Goal: Information Seeking & Learning: Learn about a topic

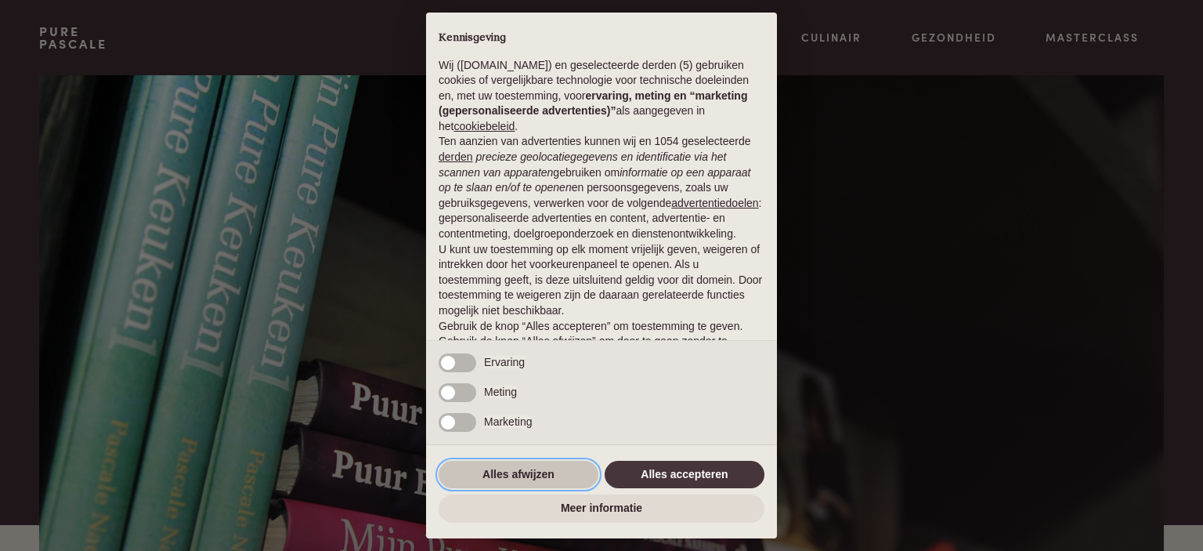
click at [549, 476] on button "Alles afwijzen" at bounding box center [519, 475] width 160 height 28
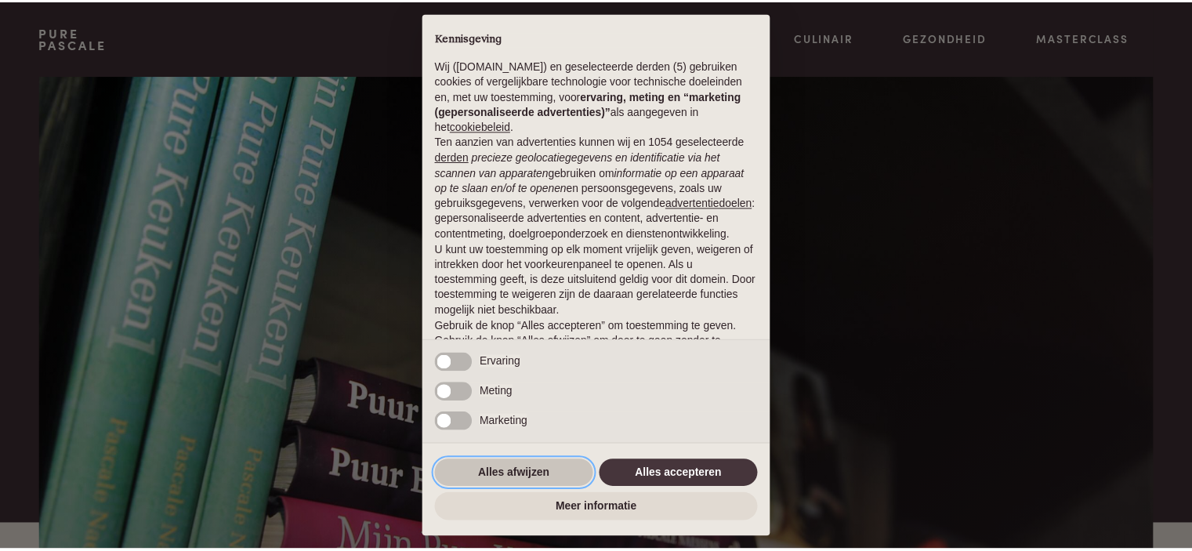
scroll to position [78, 0]
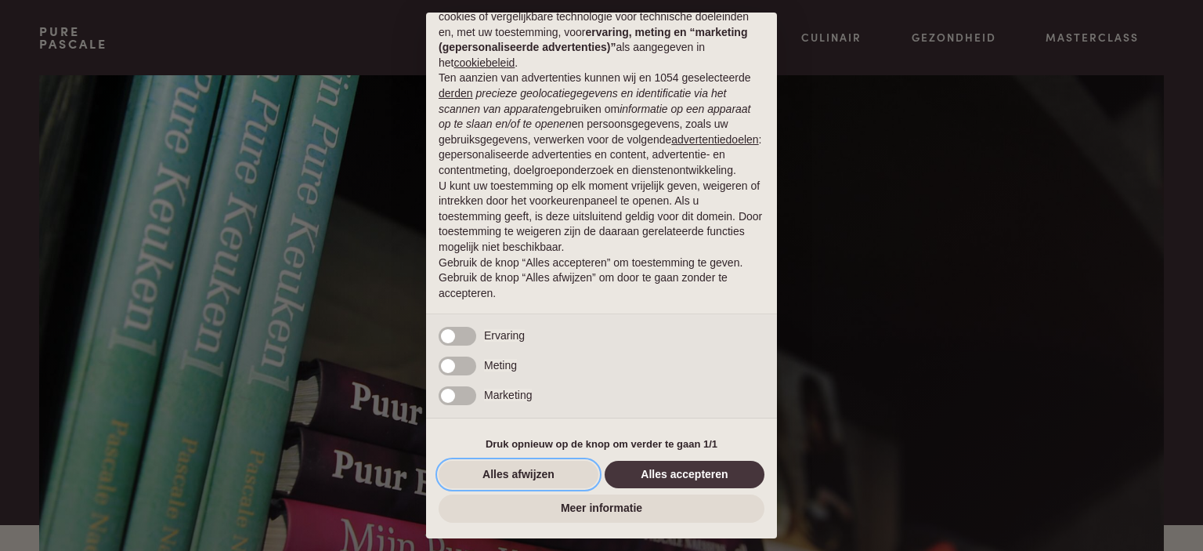
click at [544, 476] on button "Alles afwijzen" at bounding box center [519, 475] width 160 height 28
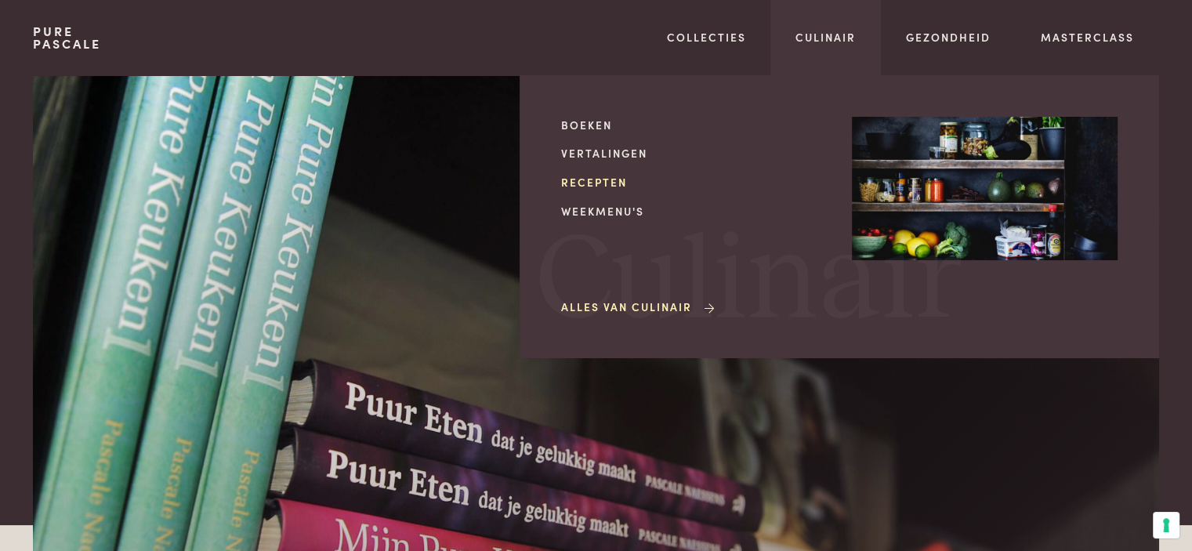
click at [610, 182] on link "Recepten" at bounding box center [694, 182] width 266 height 16
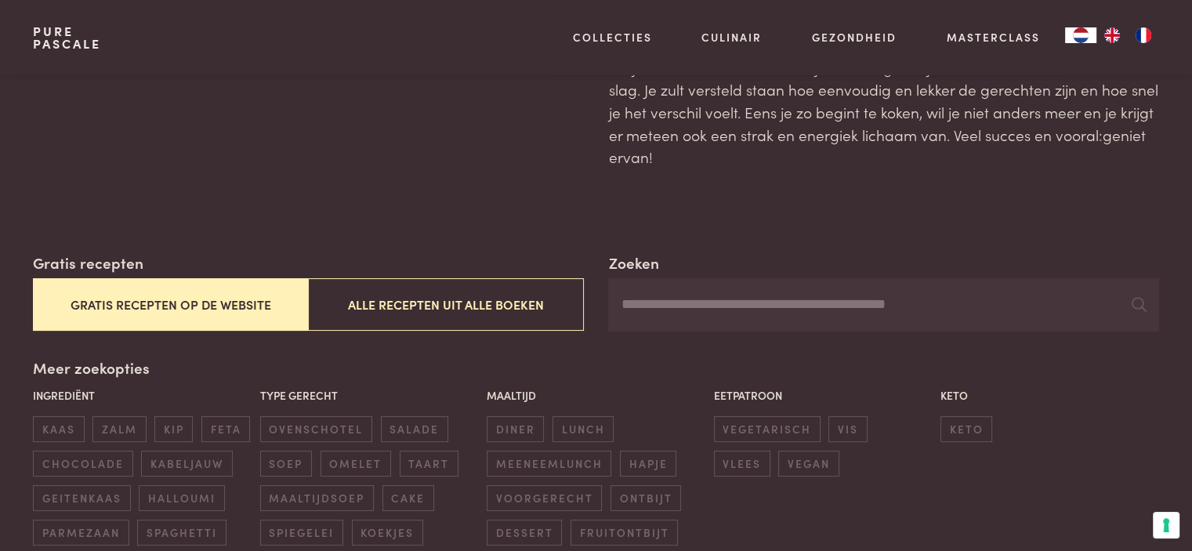
scroll to position [130, 0]
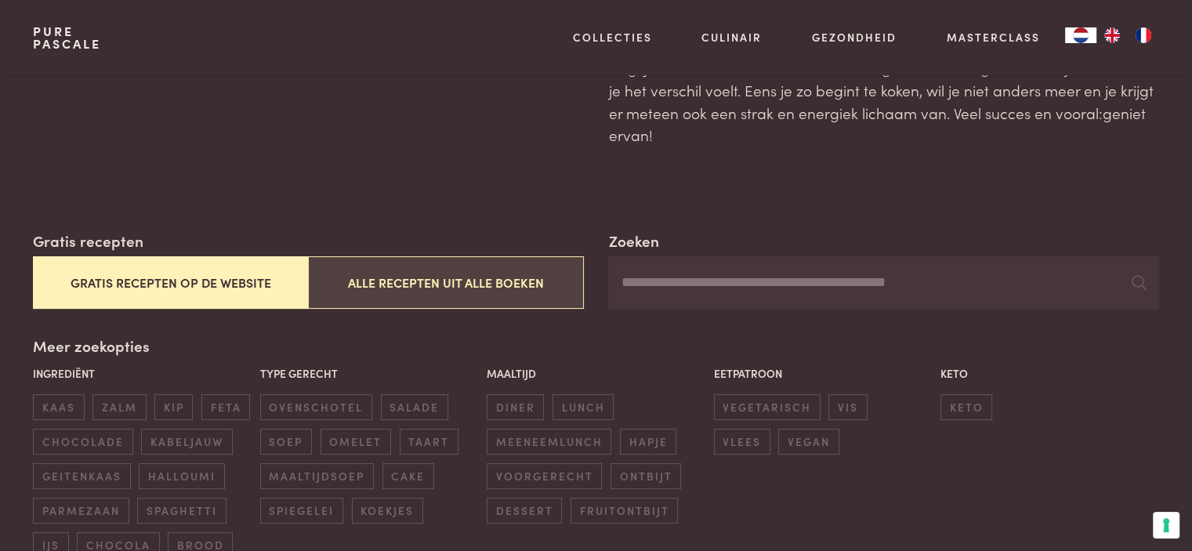
click at [446, 283] on button "Alle recepten uit alle boeken" at bounding box center [445, 282] width 275 height 52
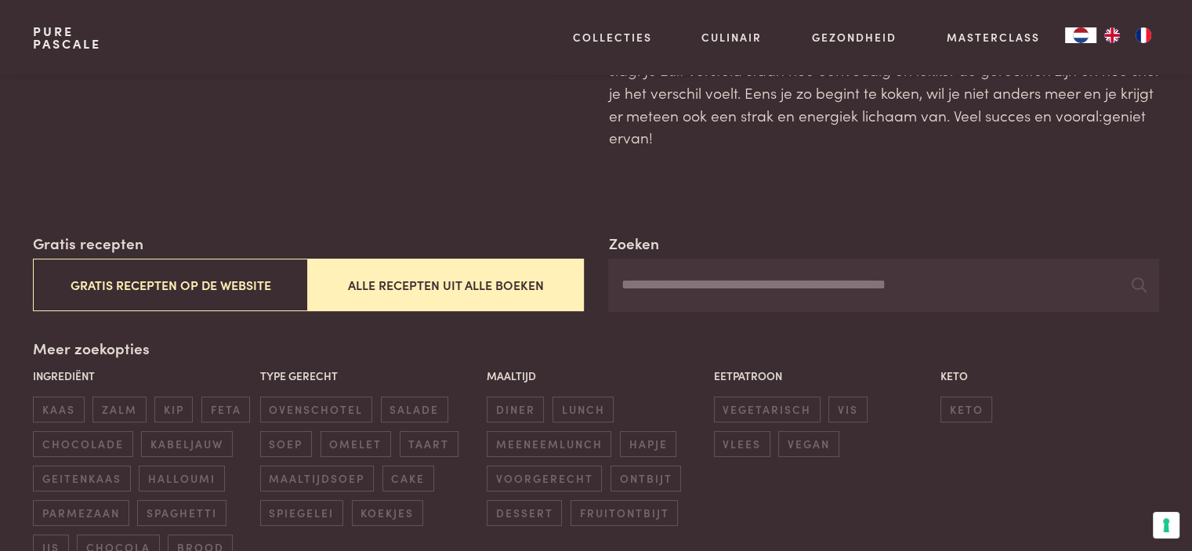
scroll to position [99, 0]
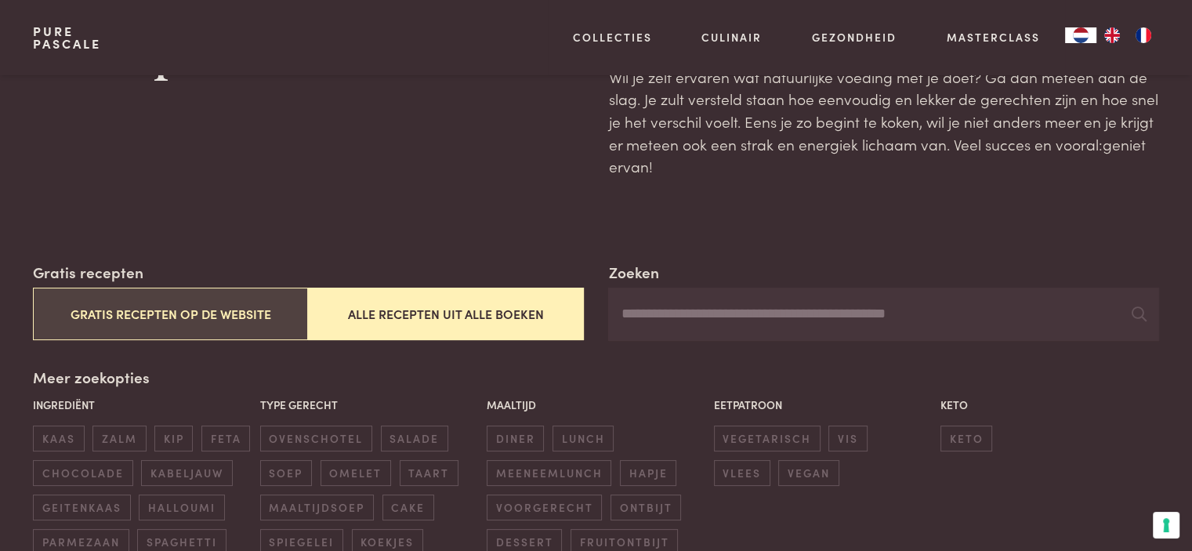
click at [273, 306] on button "Gratis recepten op de website" at bounding box center [170, 314] width 275 height 52
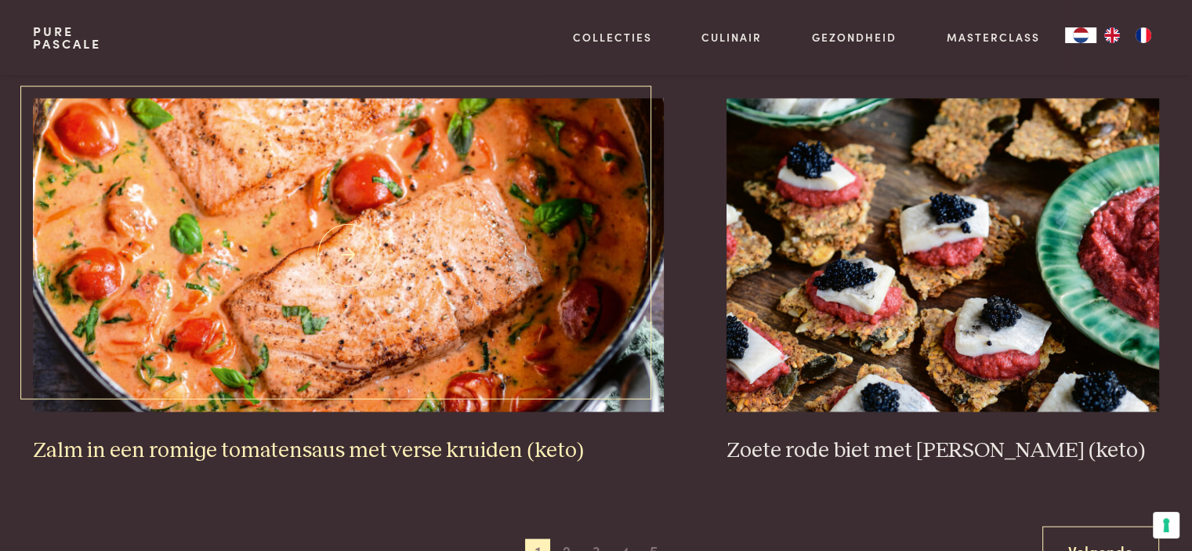
scroll to position [2840, 0]
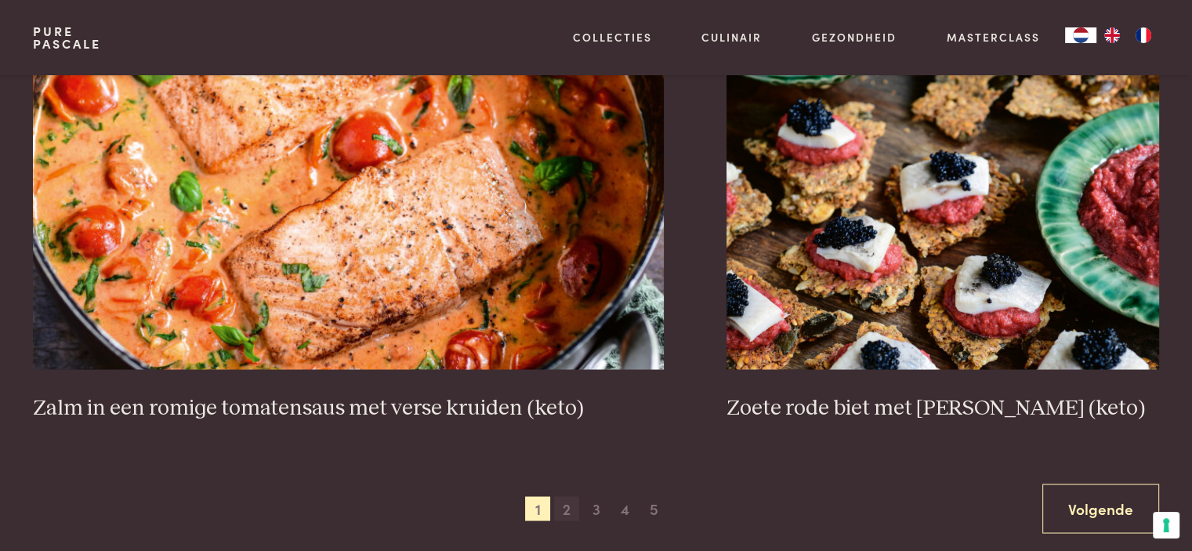
click at [566, 507] on span "2" at bounding box center [566, 508] width 25 height 25
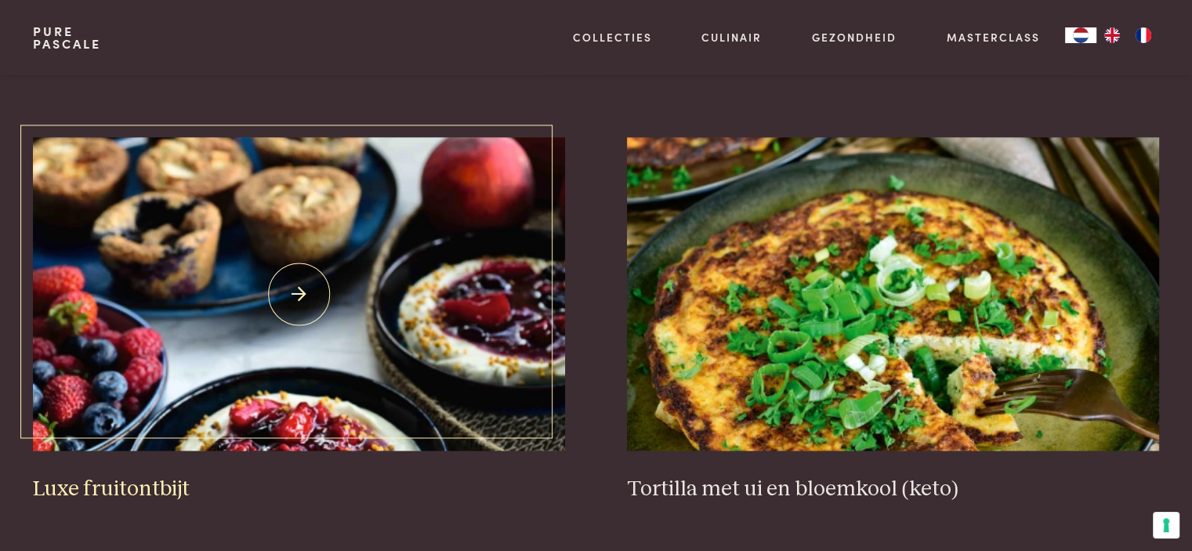
scroll to position [1927, 0]
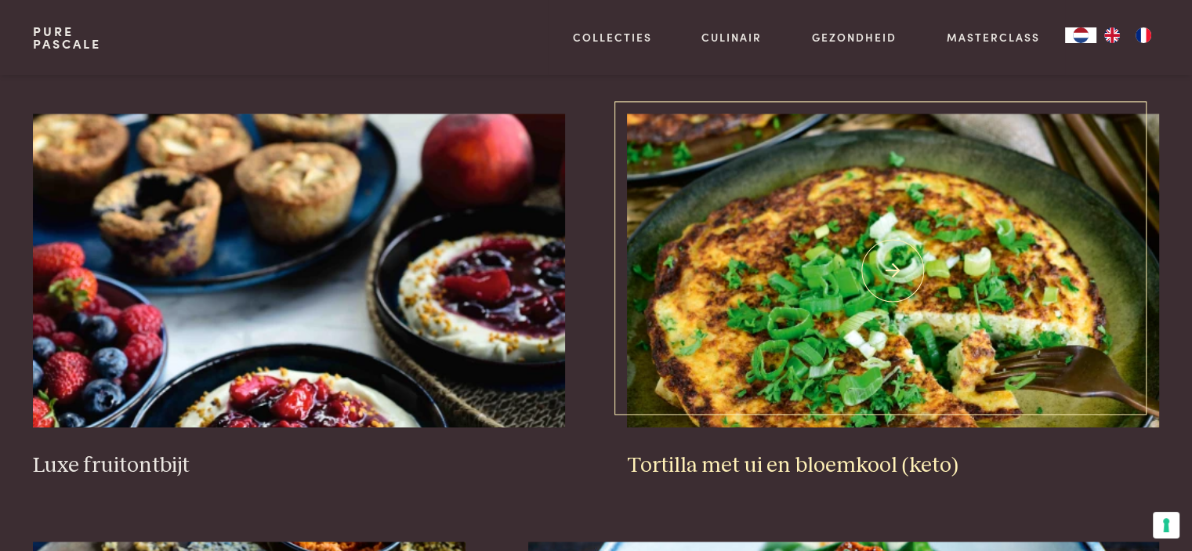
click at [778, 463] on h3 "Tortilla met ui en bloemkool (keto)" at bounding box center [892, 465] width 531 height 27
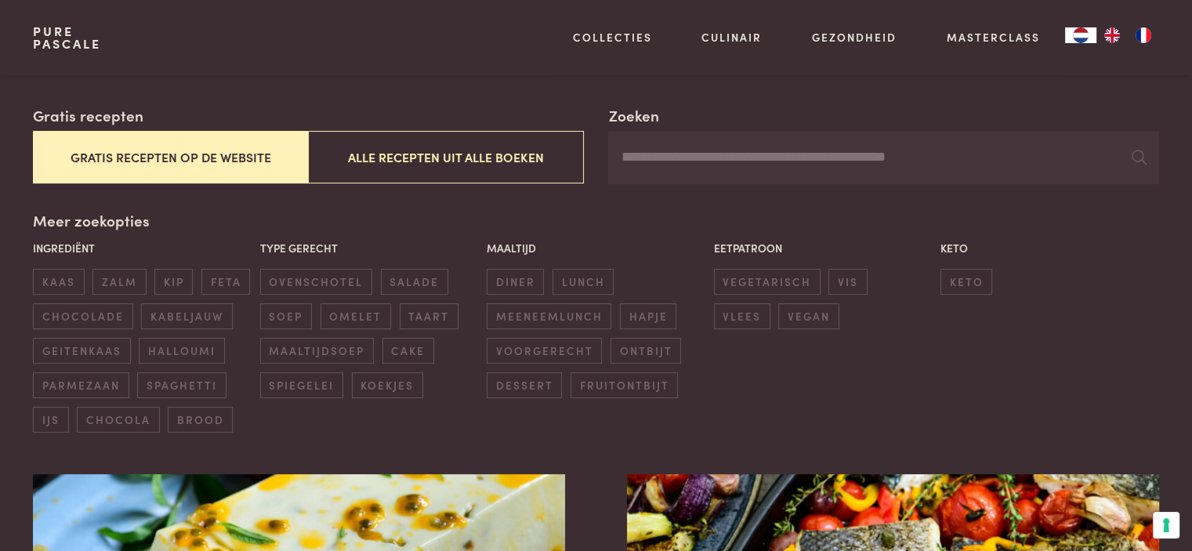
scroll to position [229, 0]
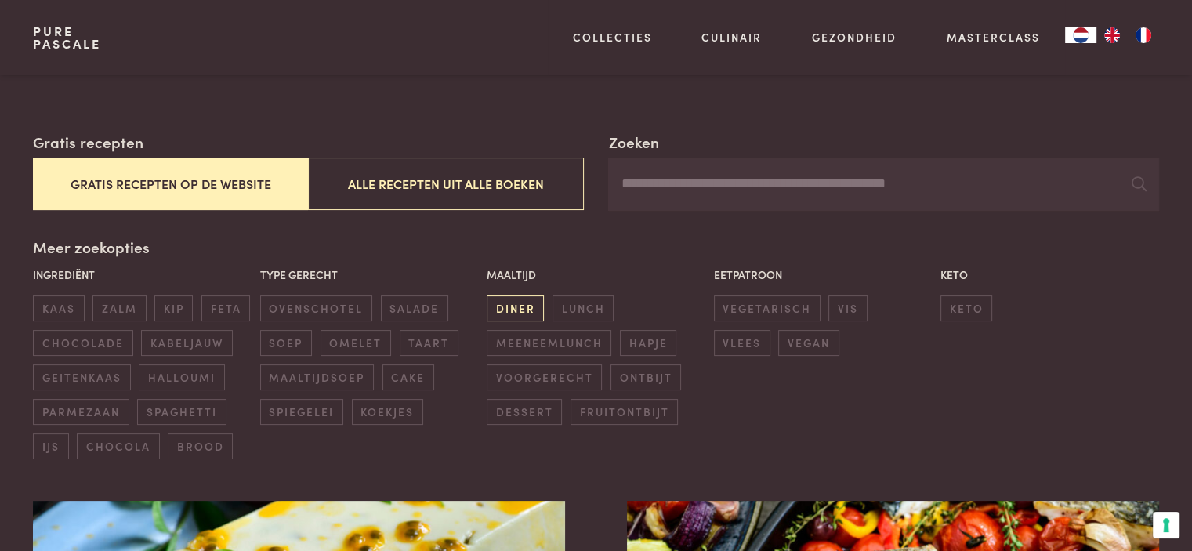
click at [517, 303] on span "diner" at bounding box center [515, 308] width 57 height 26
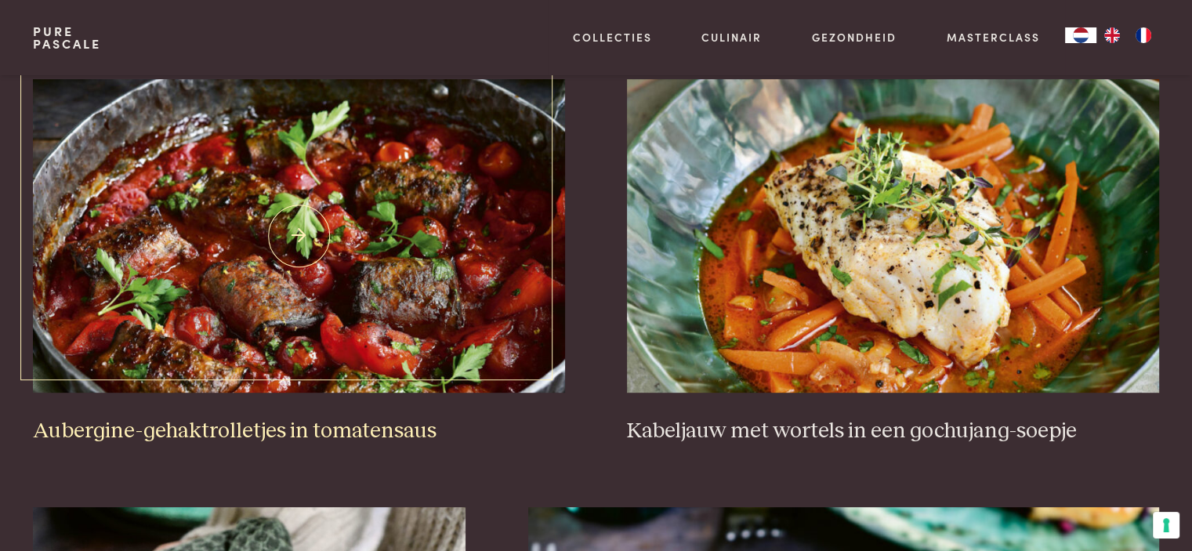
scroll to position [621, 0]
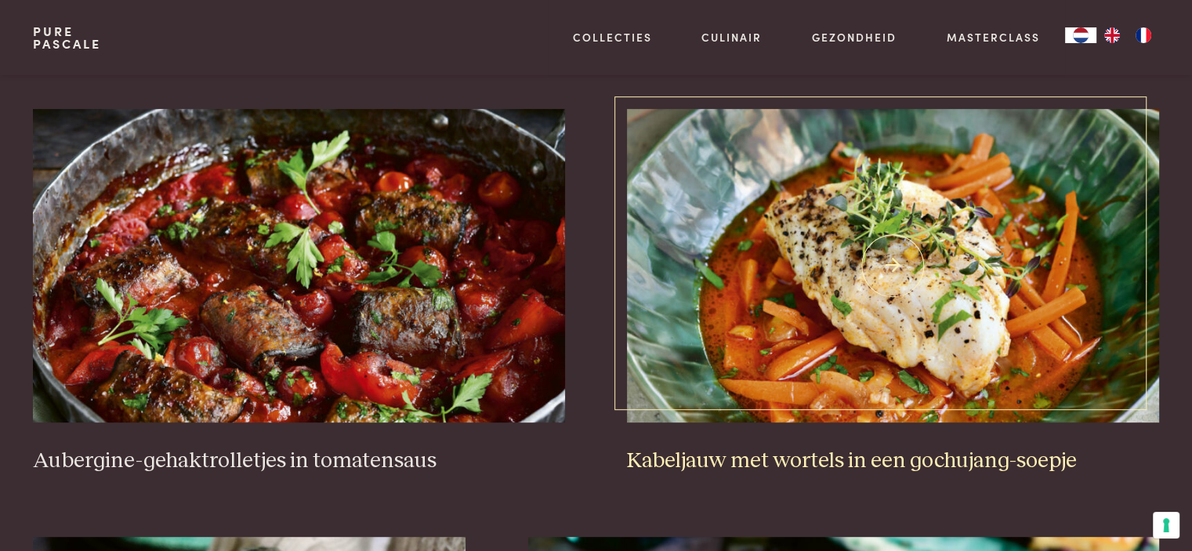
click at [804, 460] on h3 "Kabeljauw met wortels in een gochujang-soepje" at bounding box center [892, 460] width 531 height 27
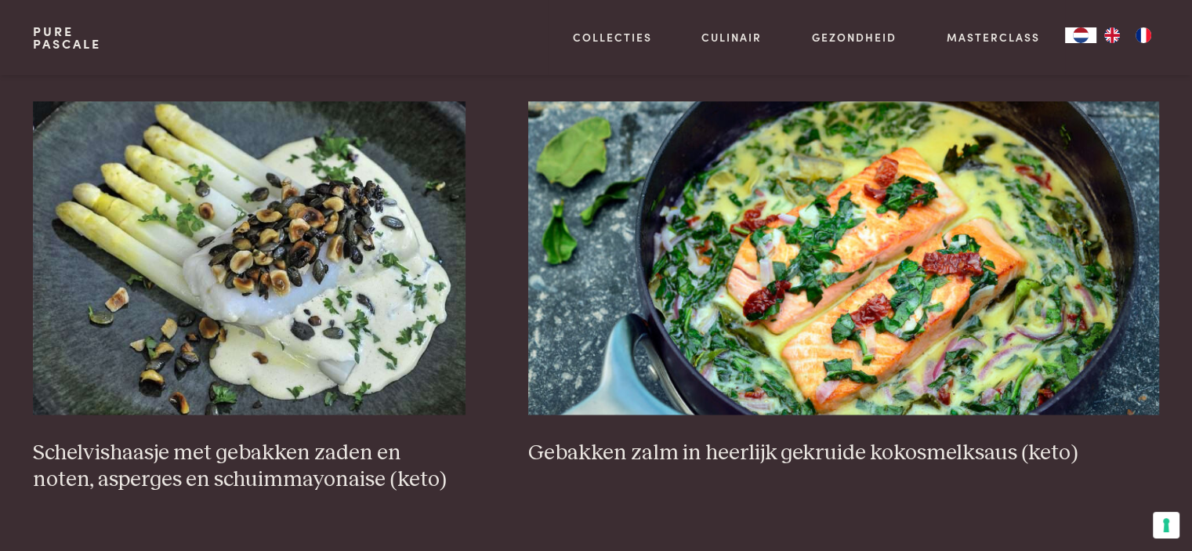
scroll to position [2318, 0]
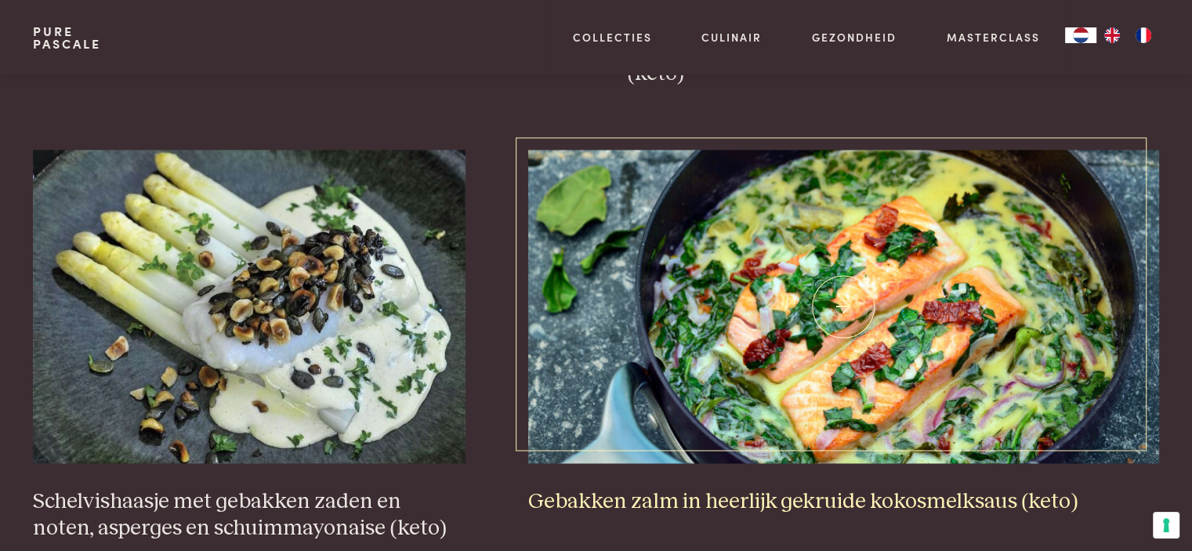
click at [768, 498] on h3 "Gebakken zalm in heerlijk gekruide kokosmelksaus (keto)" at bounding box center [843, 501] width 631 height 27
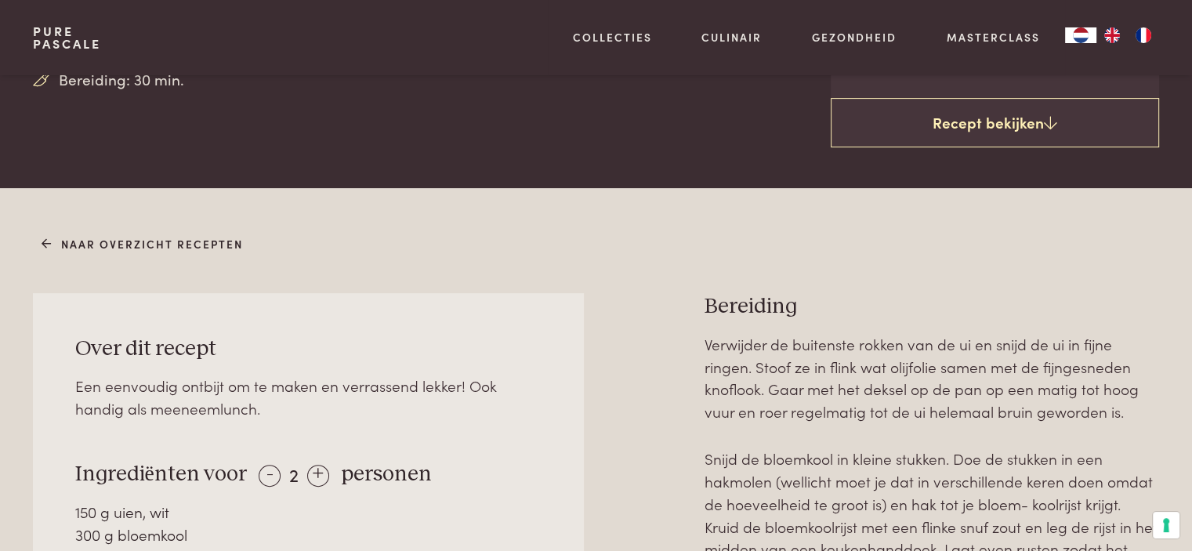
scroll to position [653, 0]
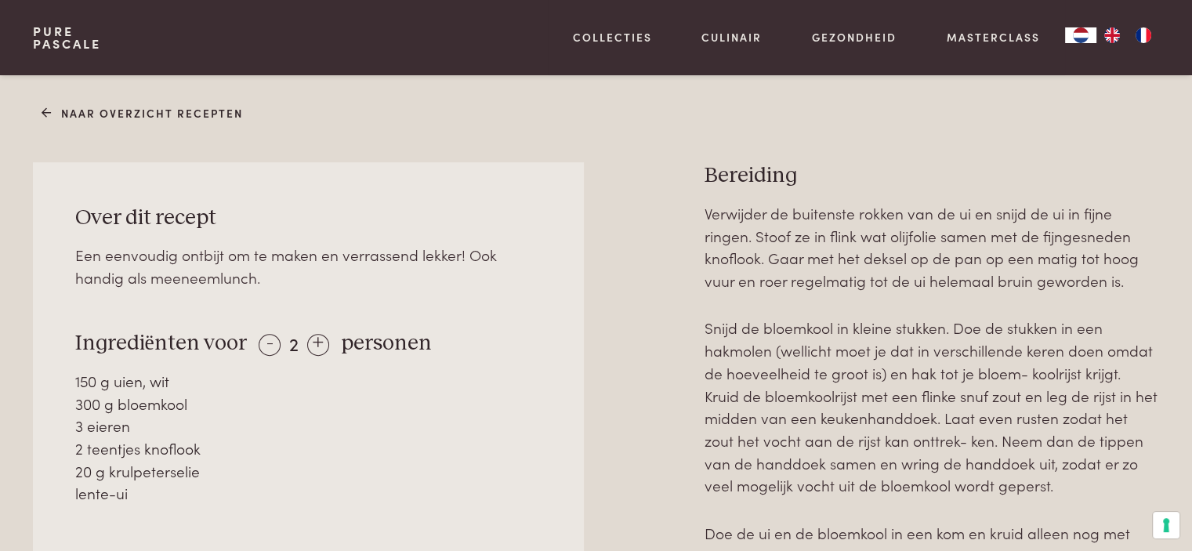
drag, startPoint x: 748, startPoint y: 407, endPoint x: 620, endPoint y: 389, distance: 129.9
click at [620, 389] on div at bounding box center [643, 480] width 71 height 637
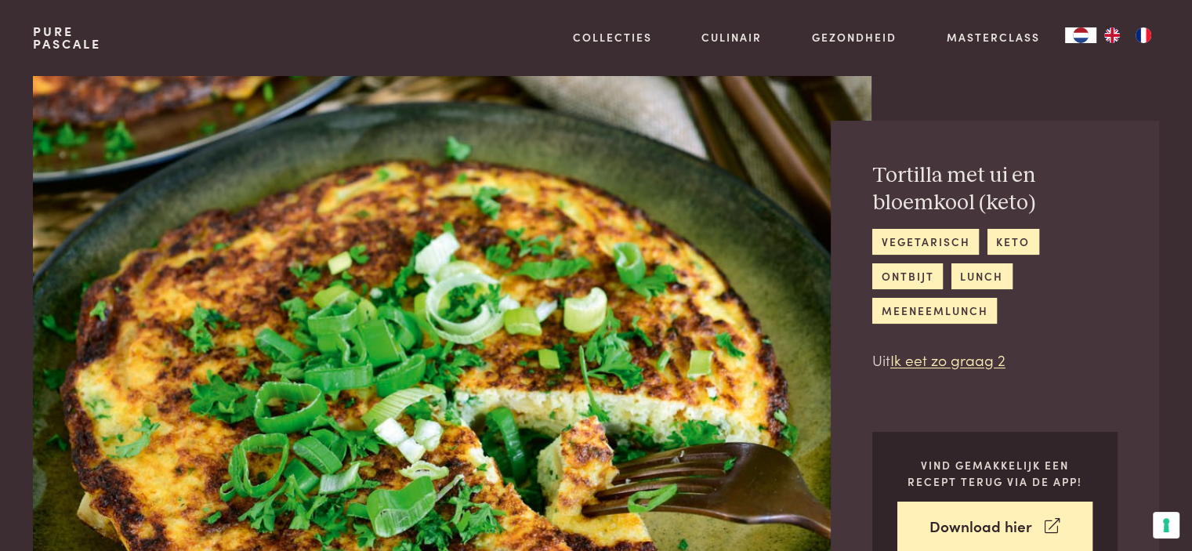
scroll to position [0, 0]
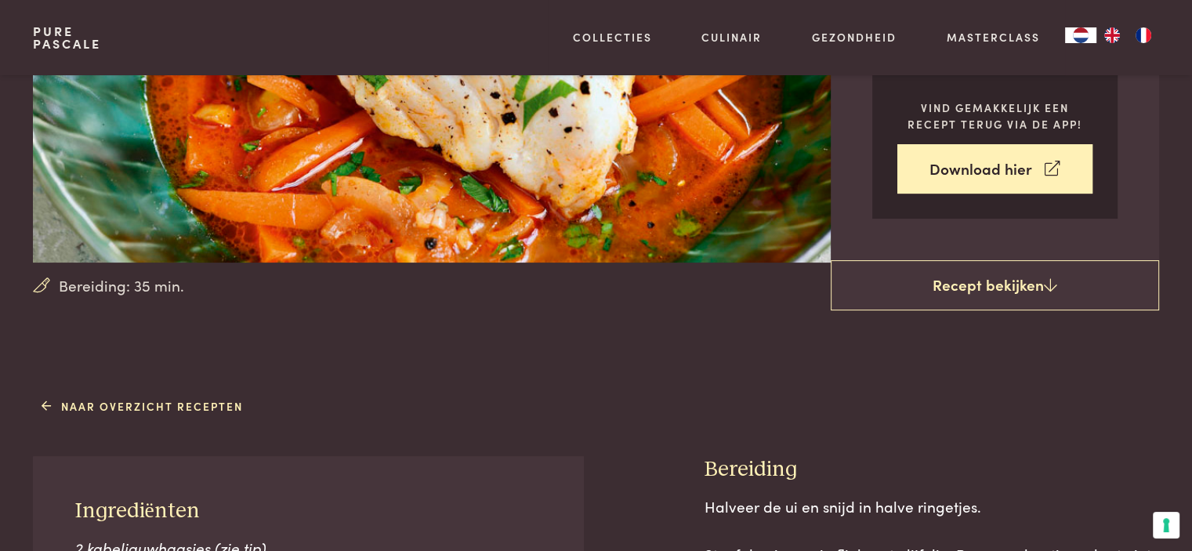
scroll to position [653, 0]
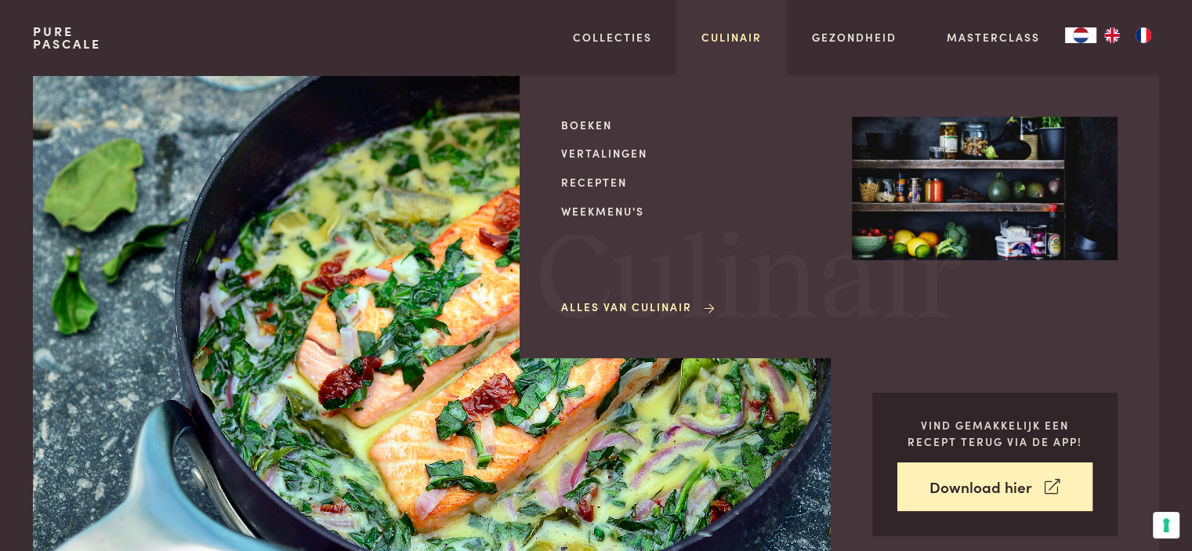
click at [730, 35] on link "Culinair" at bounding box center [731, 37] width 60 height 16
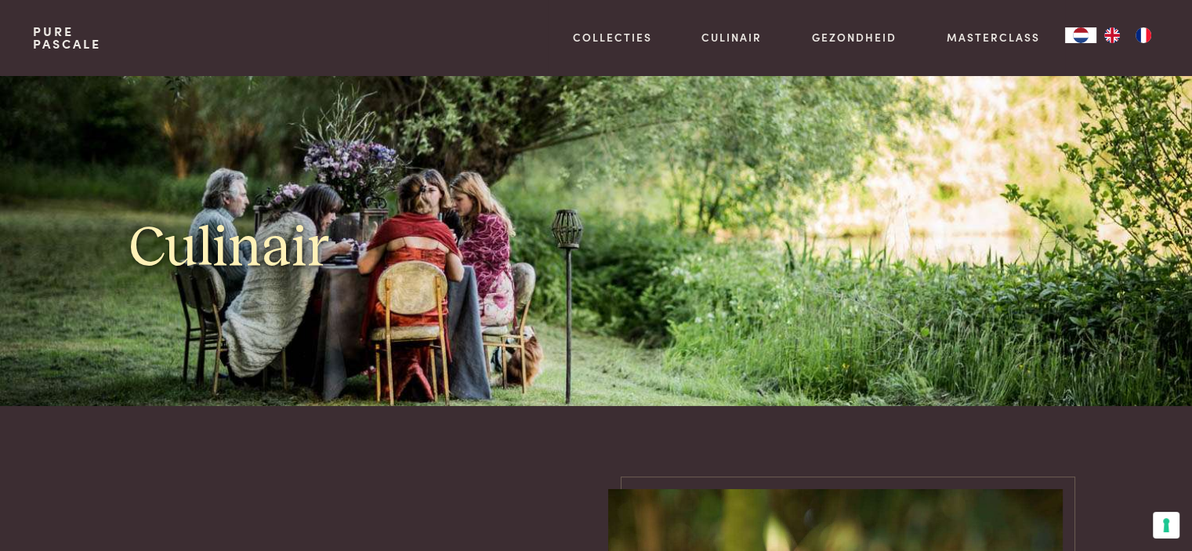
click at [736, 36] on link "Culinair" at bounding box center [731, 37] width 60 height 16
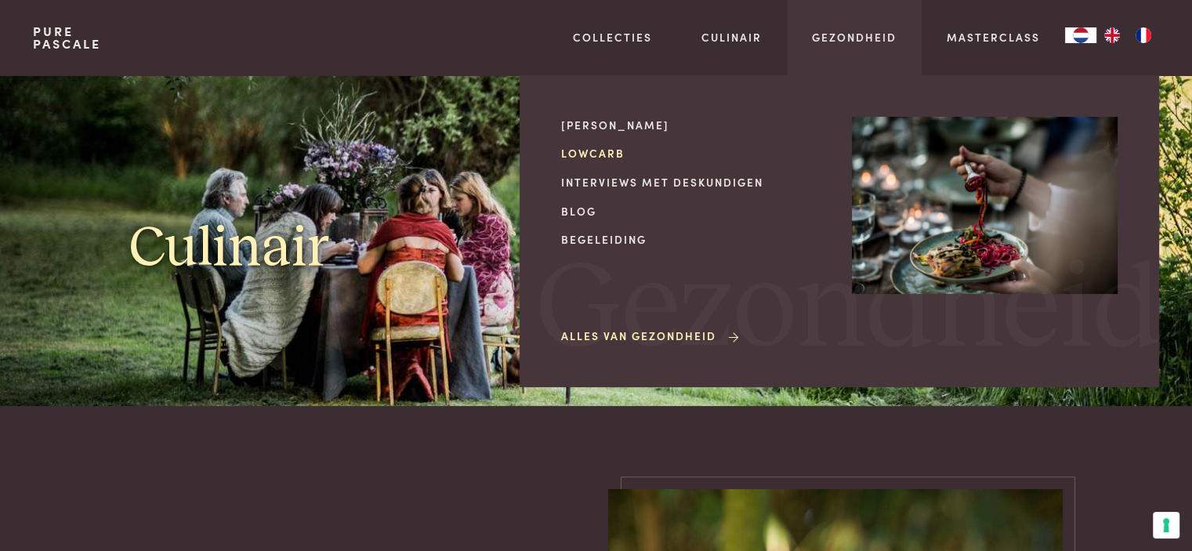
click at [602, 151] on link "Lowcarb" at bounding box center [694, 153] width 266 height 16
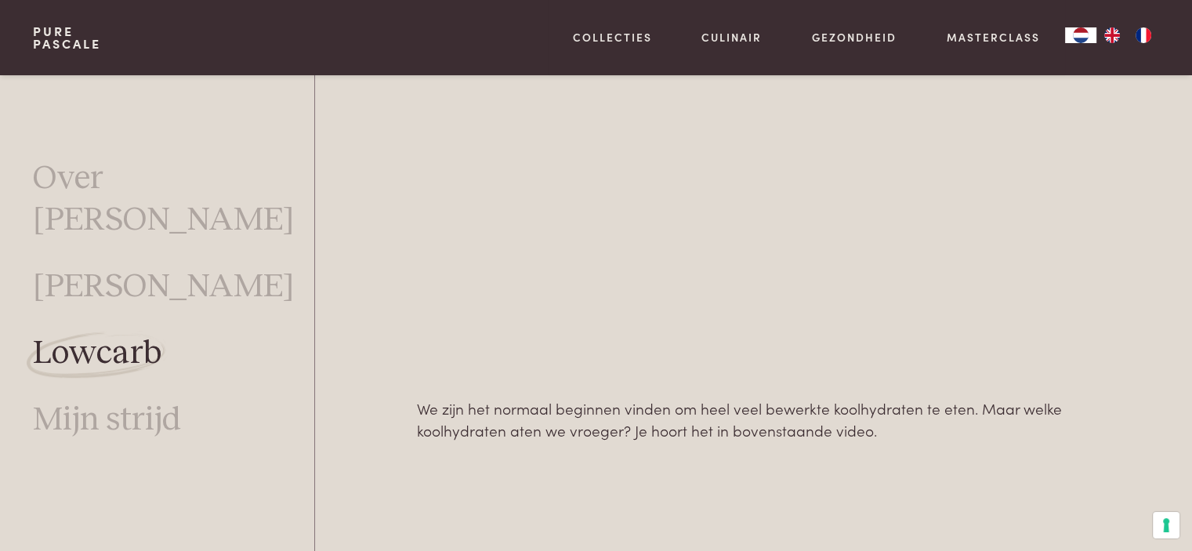
scroll to position [1059, 0]
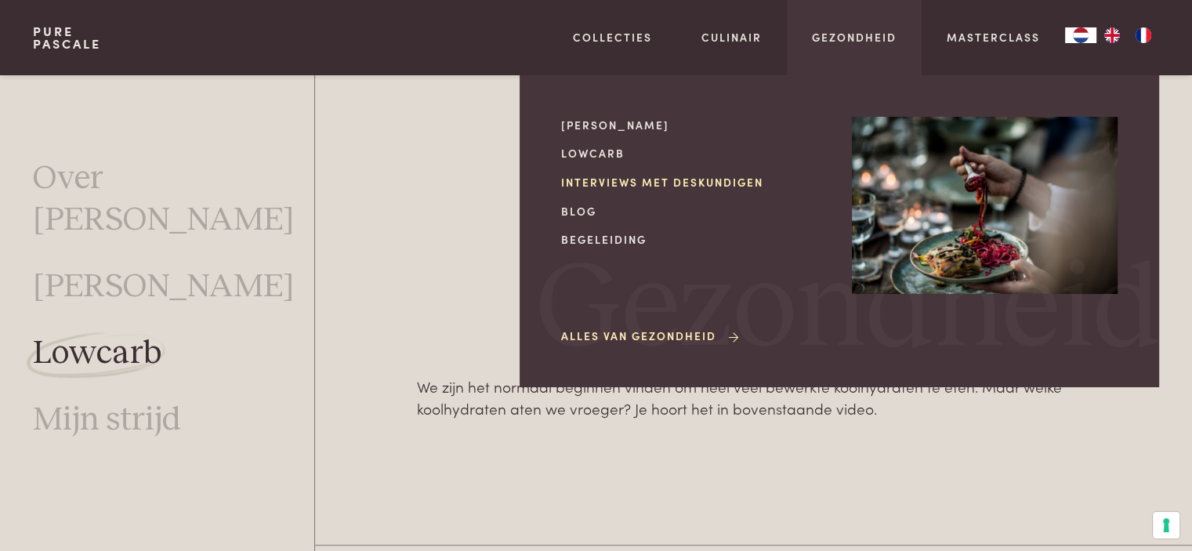
click at [662, 179] on link "Interviews met deskundigen" at bounding box center [694, 182] width 266 height 16
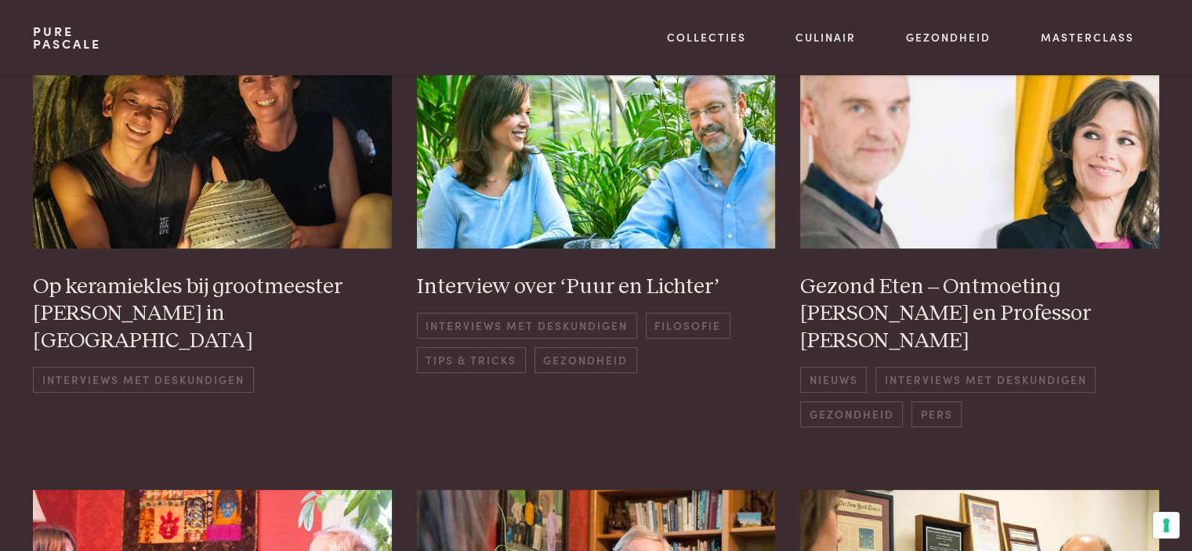
scroll to position [261, 0]
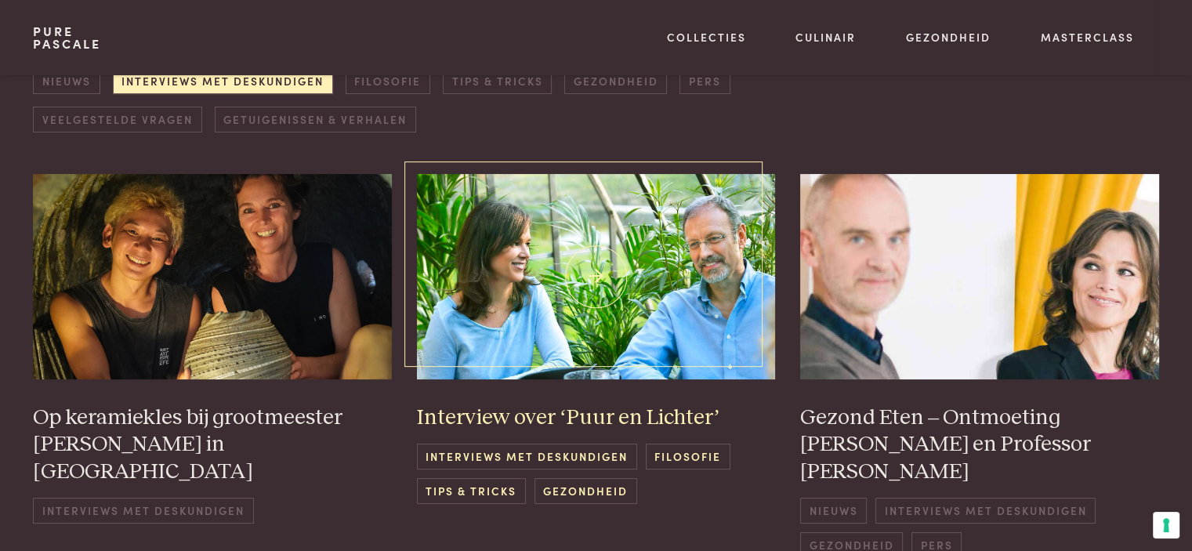
click at [553, 413] on h3 "Interview over ‘Puur en Lichter’" at bounding box center [596, 417] width 359 height 27
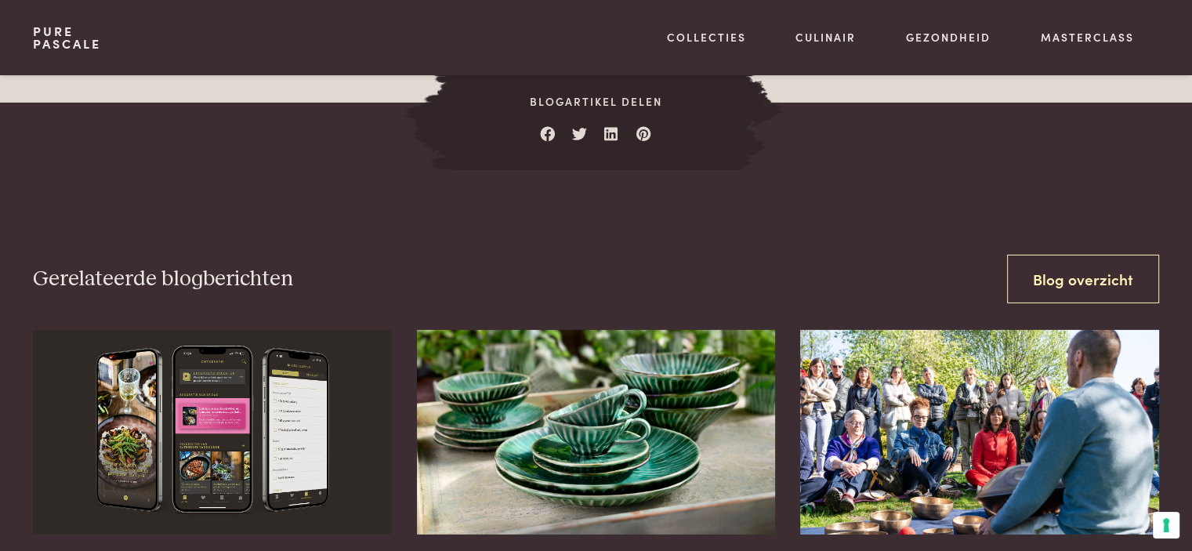
scroll to position [5223, 0]
